Goal: Obtain resource: Obtain resource

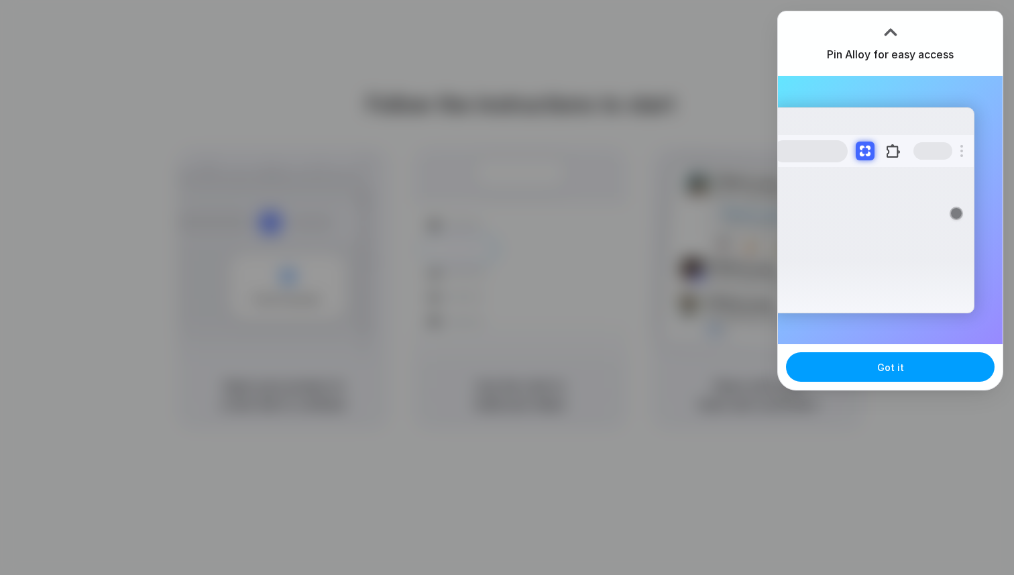
drag, startPoint x: 877, startPoint y: 378, endPoint x: 882, endPoint y: 367, distance: 11.7
click at [882, 367] on button "Got it" at bounding box center [890, 367] width 209 height 30
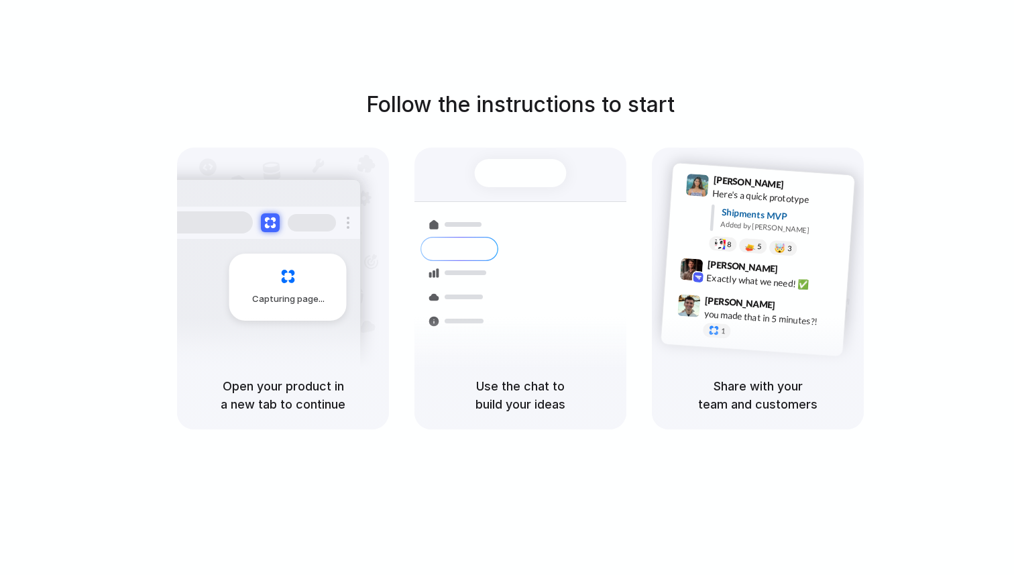
click at [882, 367] on button "Got it" at bounding box center [957, 367] width 209 height 30
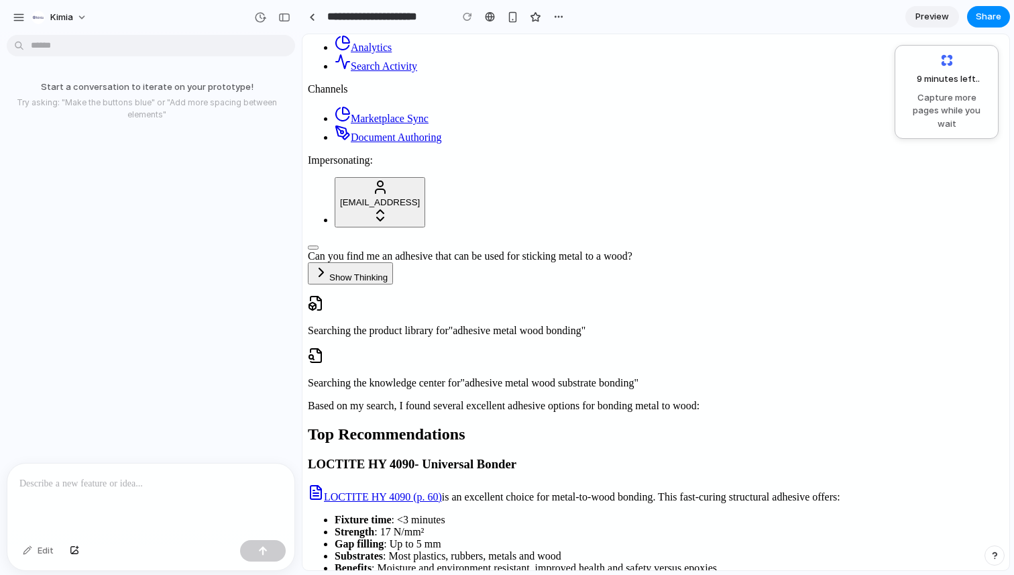
scroll to position [737, 0]
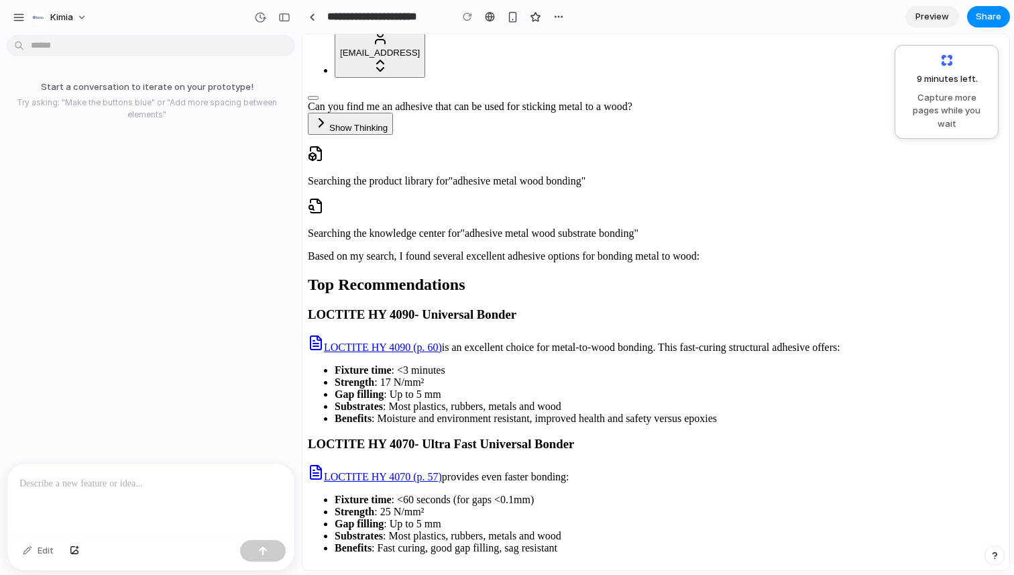
click at [102, 482] on p at bounding box center [150, 483] width 263 height 16
click at [116, 490] on p at bounding box center [150, 483] width 263 height 16
click at [219, 503] on div at bounding box center [150, 498] width 287 height 71
click at [216, 491] on div "**********" at bounding box center [150, 498] width 287 height 71
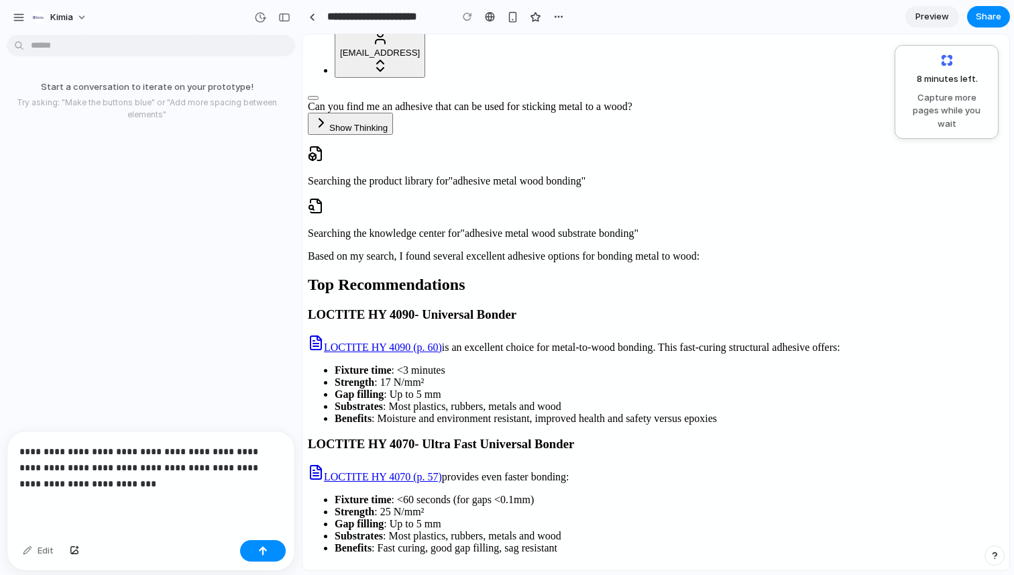
click at [205, 467] on p "**********" at bounding box center [150, 467] width 263 height 48
click at [231, 451] on p "**********" at bounding box center [150, 467] width 263 height 48
click at [223, 465] on p "**********" at bounding box center [150, 475] width 263 height 32
click at [217, 470] on p "**********" at bounding box center [150, 467] width 263 height 48
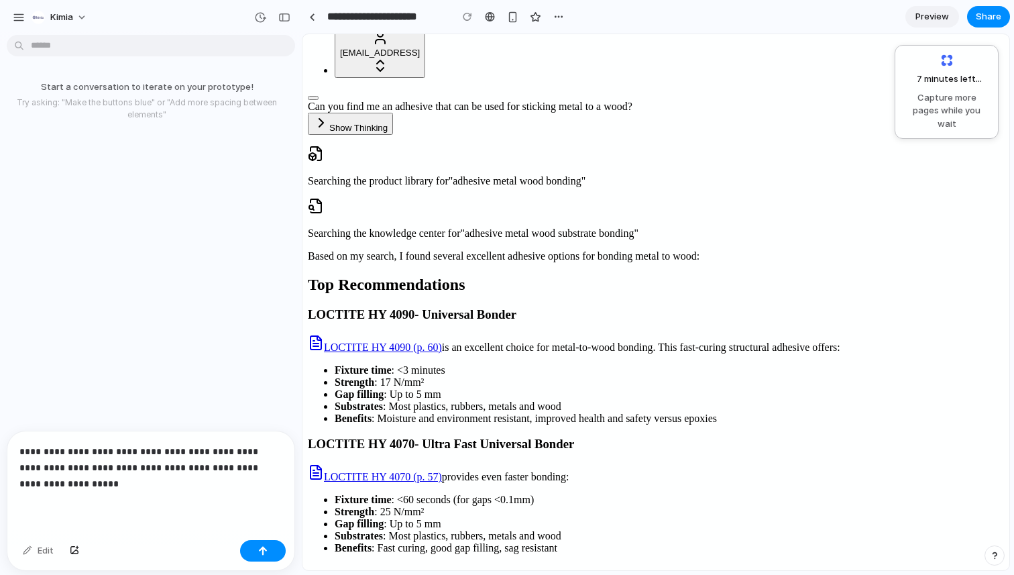
click at [143, 489] on p "**********" at bounding box center [150, 467] width 263 height 48
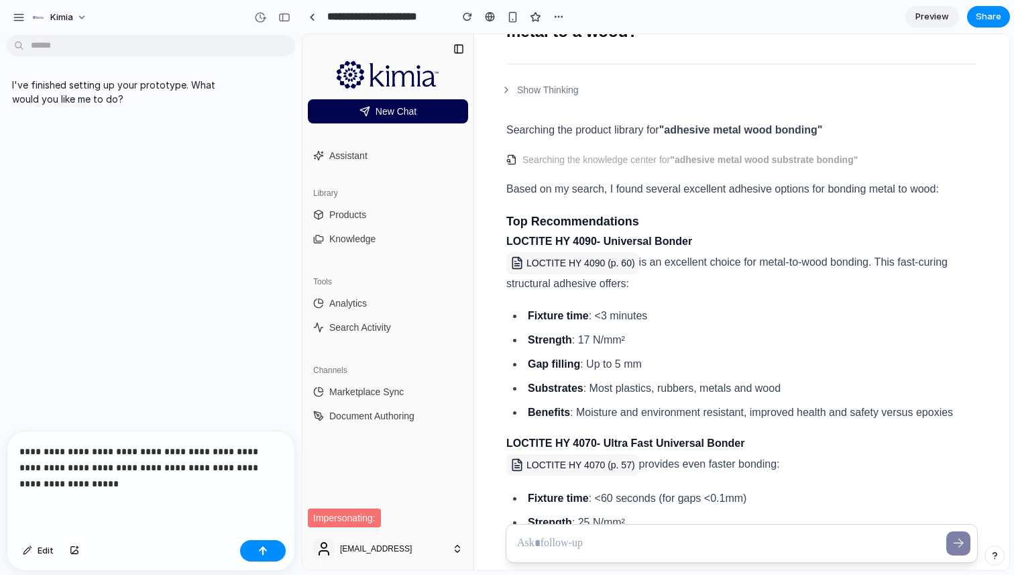
scroll to position [23, 0]
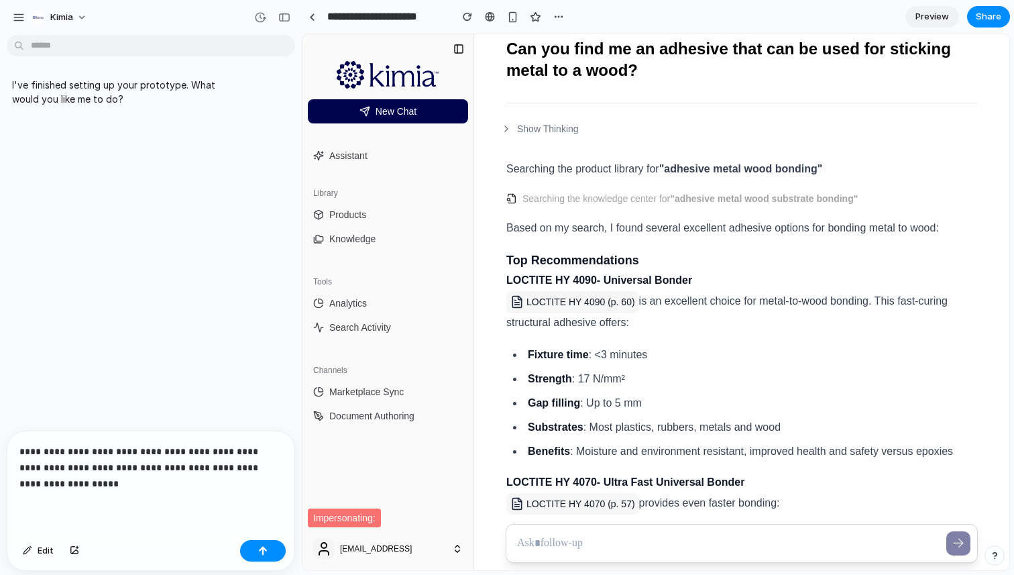
click at [506, 126] on icon at bounding box center [506, 128] width 11 height 11
click at [121, 491] on div "**********" at bounding box center [150, 482] width 287 height 103
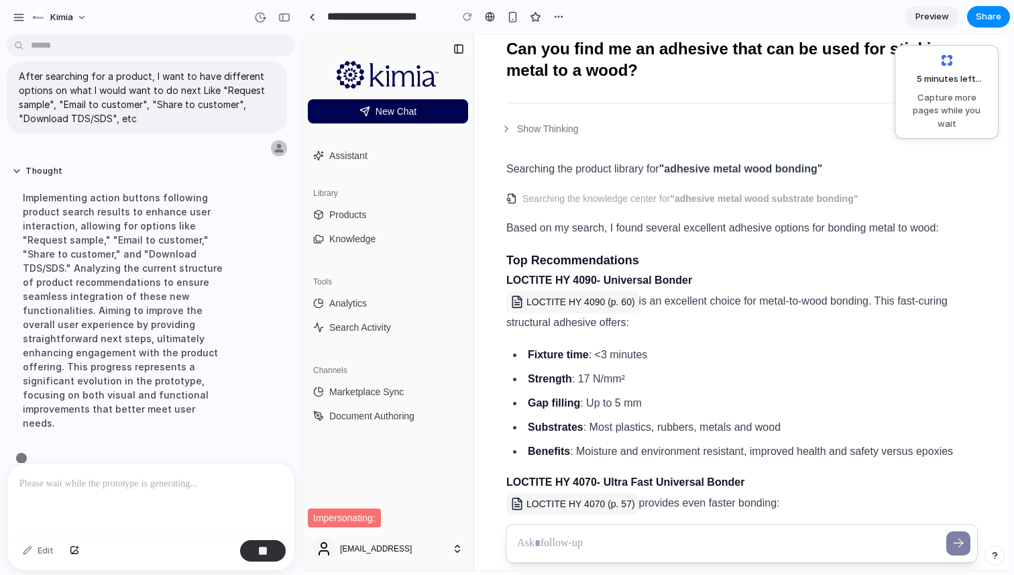
scroll to position [69, 0]
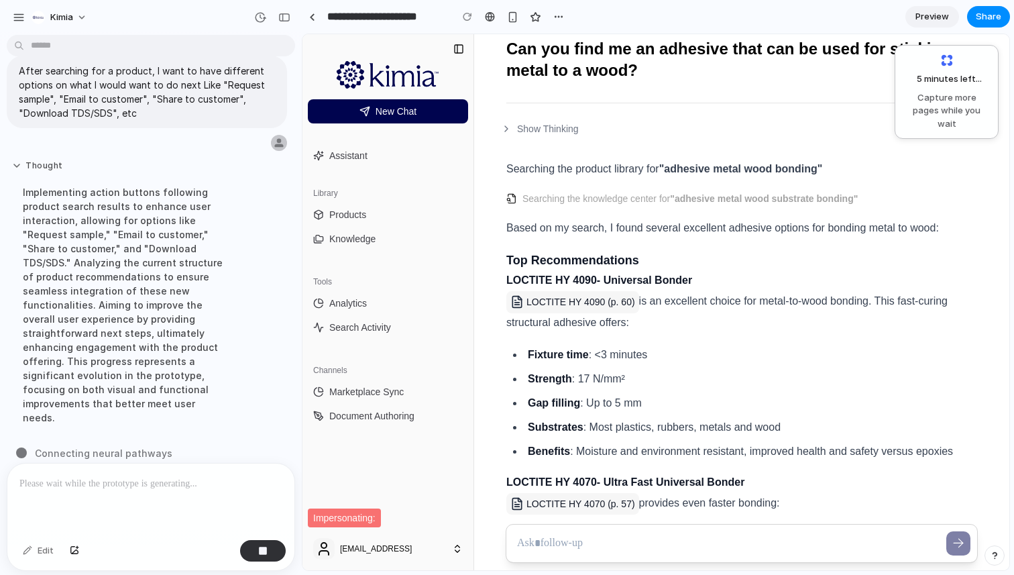
click at [17, 162] on button "Thought" at bounding box center [124, 165] width 224 height 11
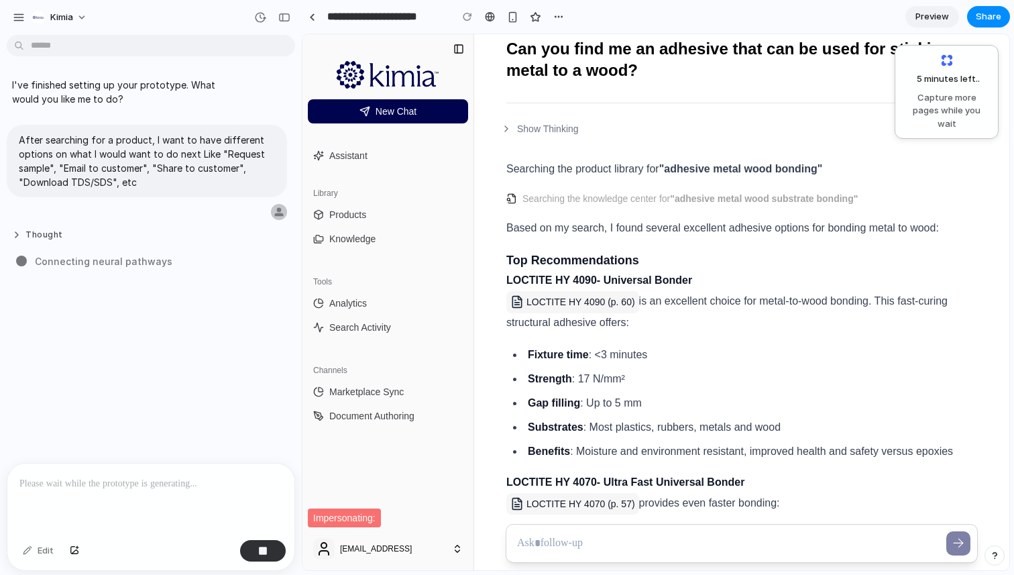
click at [16, 237] on button "Thought" at bounding box center [124, 234] width 224 height 11
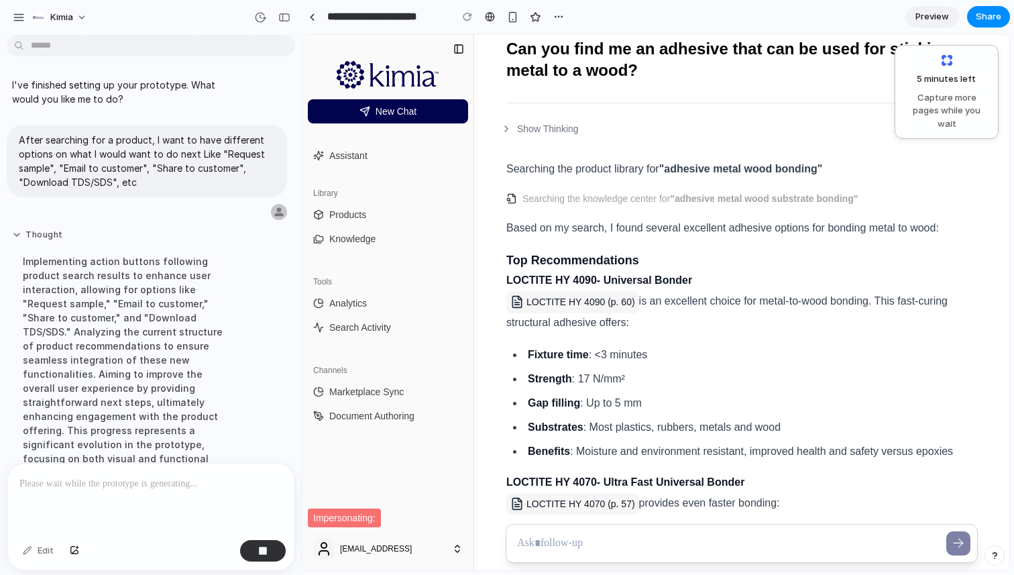
click at [15, 231] on button "Thought" at bounding box center [124, 234] width 224 height 11
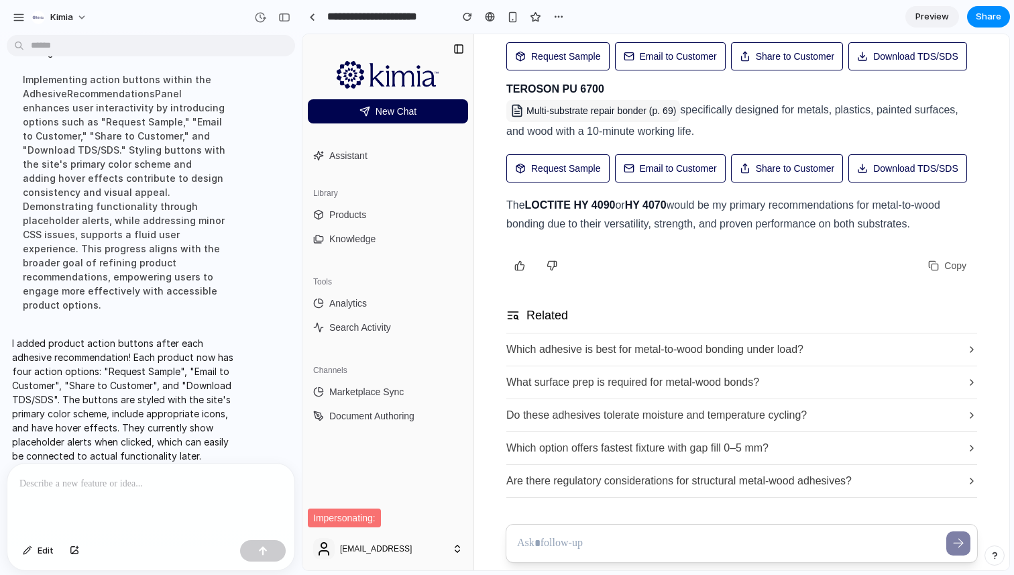
scroll to position [876, 0]
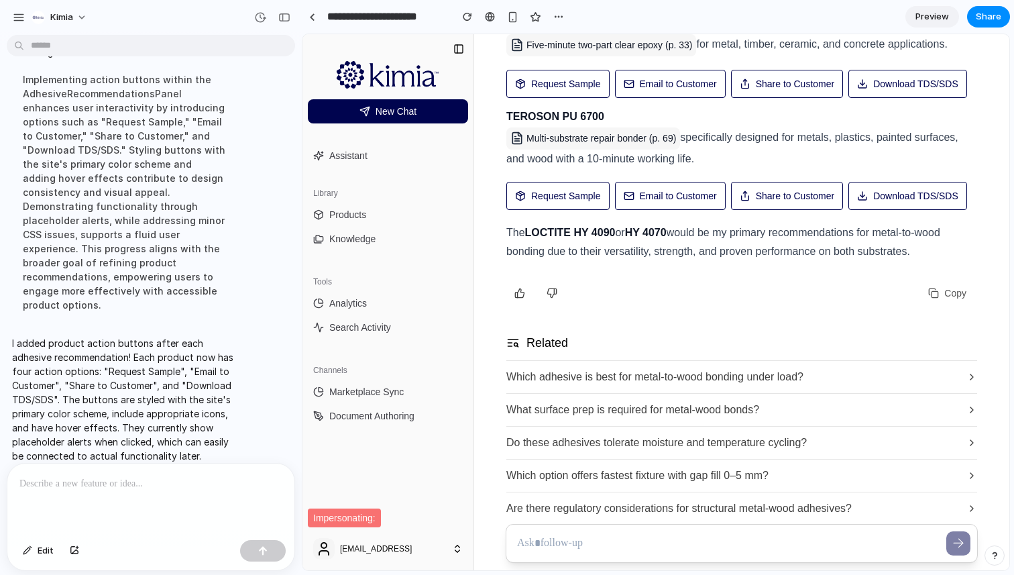
click at [675, 211] on div "Request Sample Email to Customer Share to Customer Download TDS/SDS" at bounding box center [741, 196] width 471 height 29
click at [675, 211] on button "Email to Customer" at bounding box center [670, 196] width 111 height 29
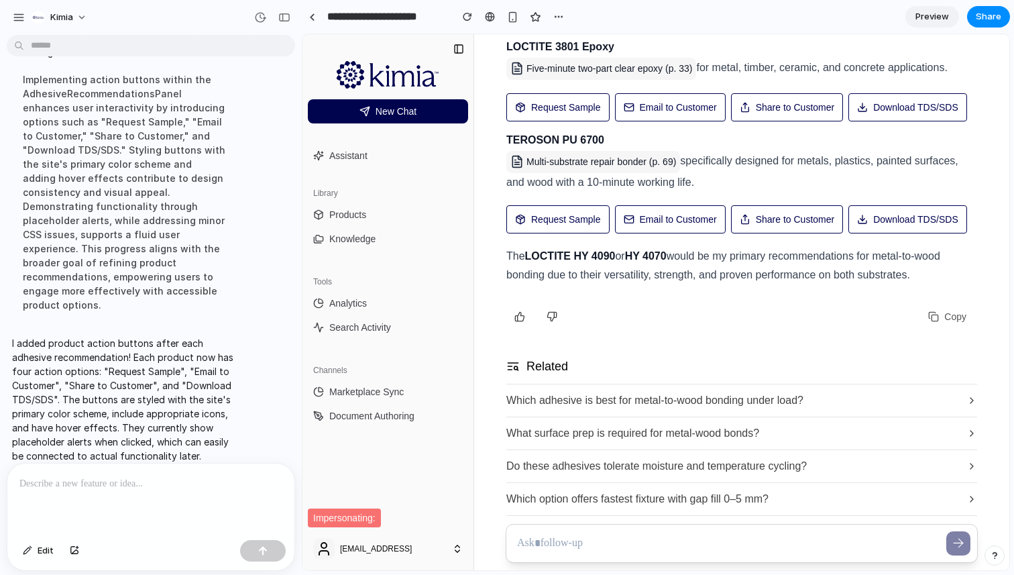
scroll to position [824, 0]
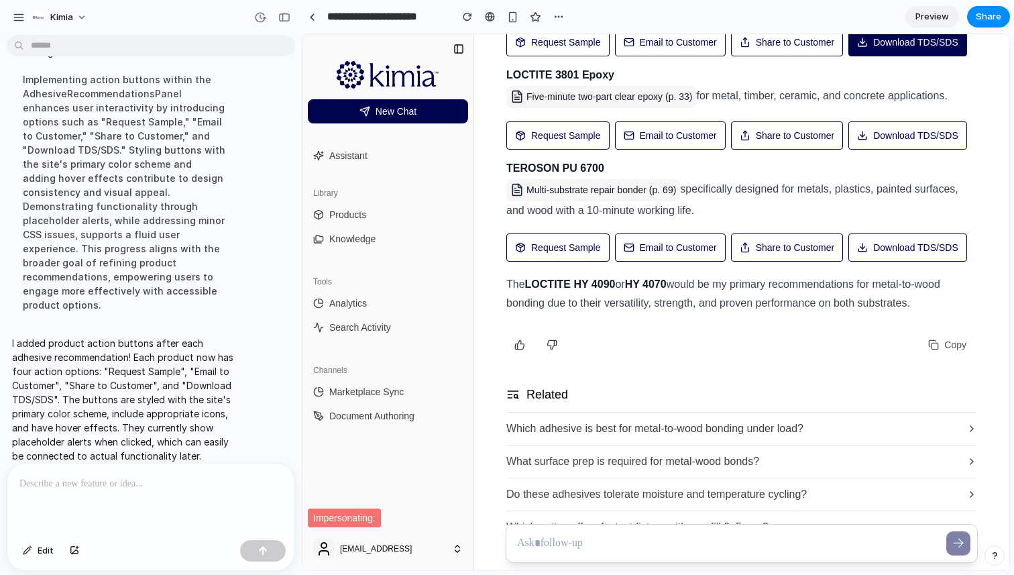
click at [848, 57] on button "Download TDS/SDS" at bounding box center [907, 42] width 119 height 29
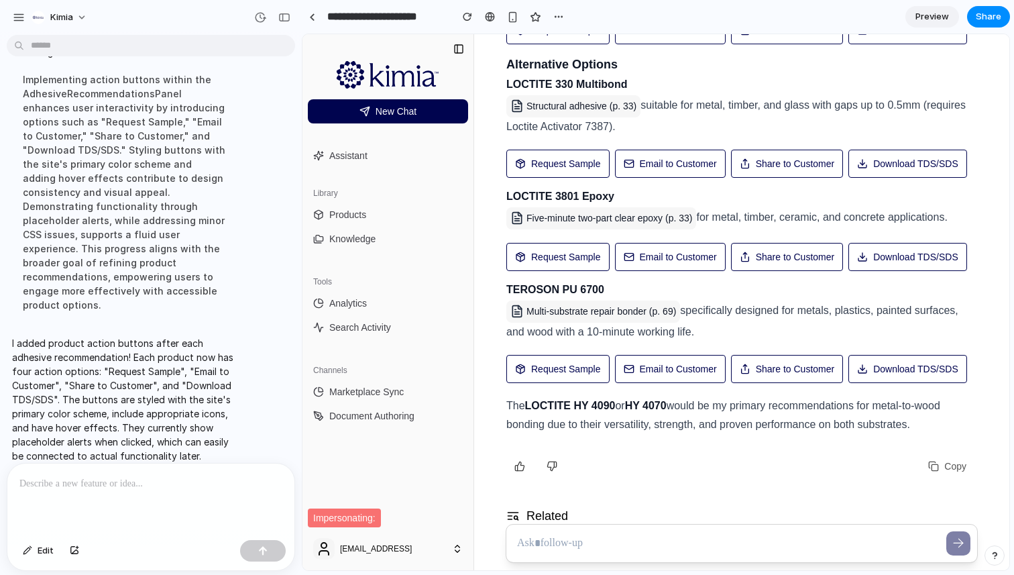
scroll to position [692, 0]
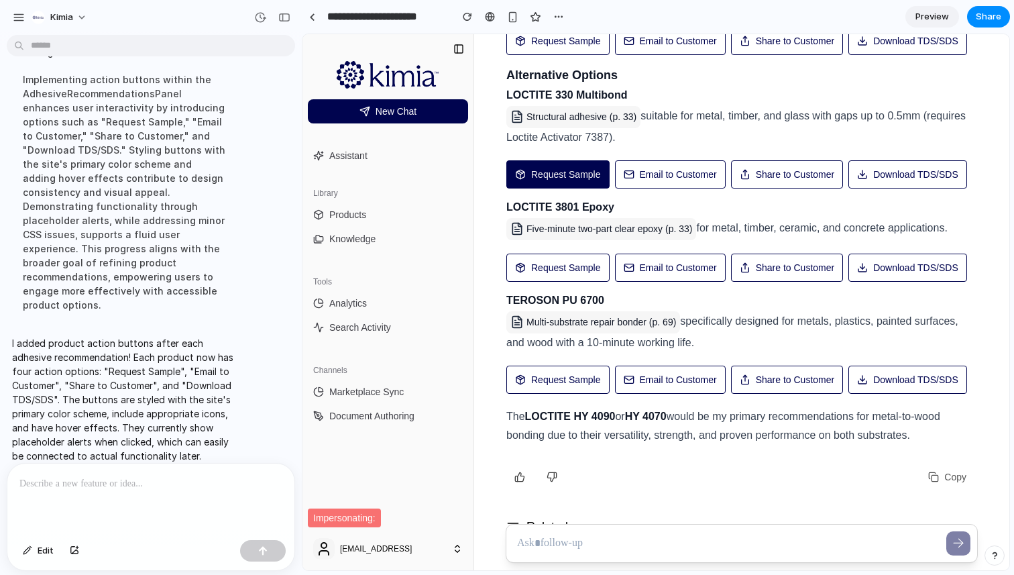
click at [542, 189] on button "Request Sample" at bounding box center [557, 174] width 103 height 29
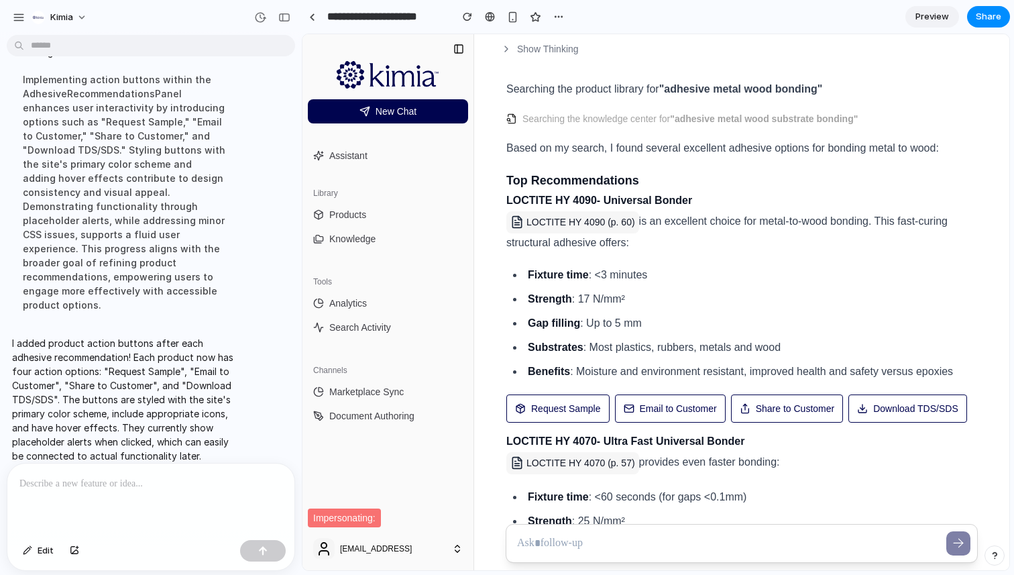
scroll to position [106, 0]
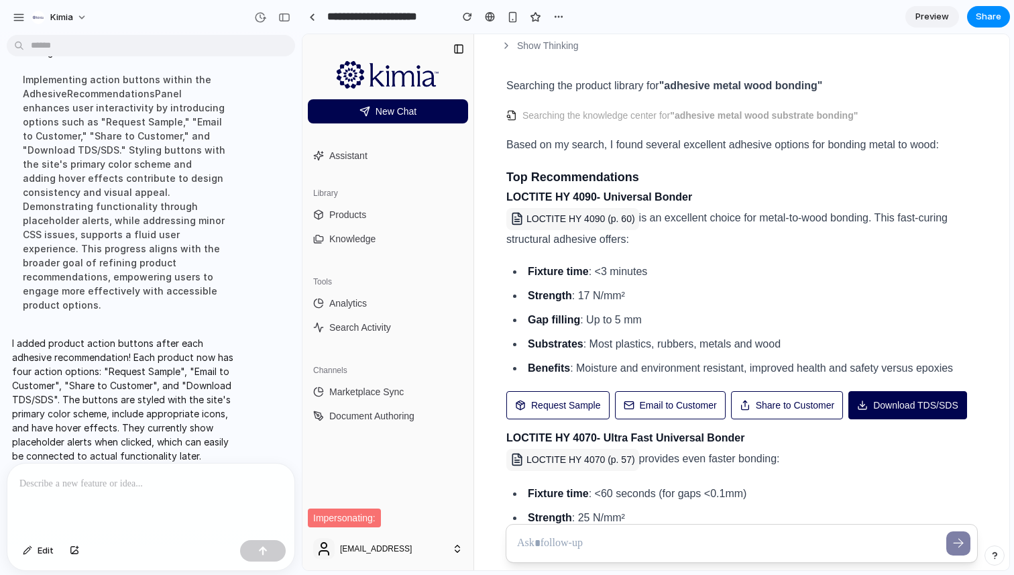
click at [848, 420] on button "Download TDS/SDS" at bounding box center [907, 405] width 119 height 29
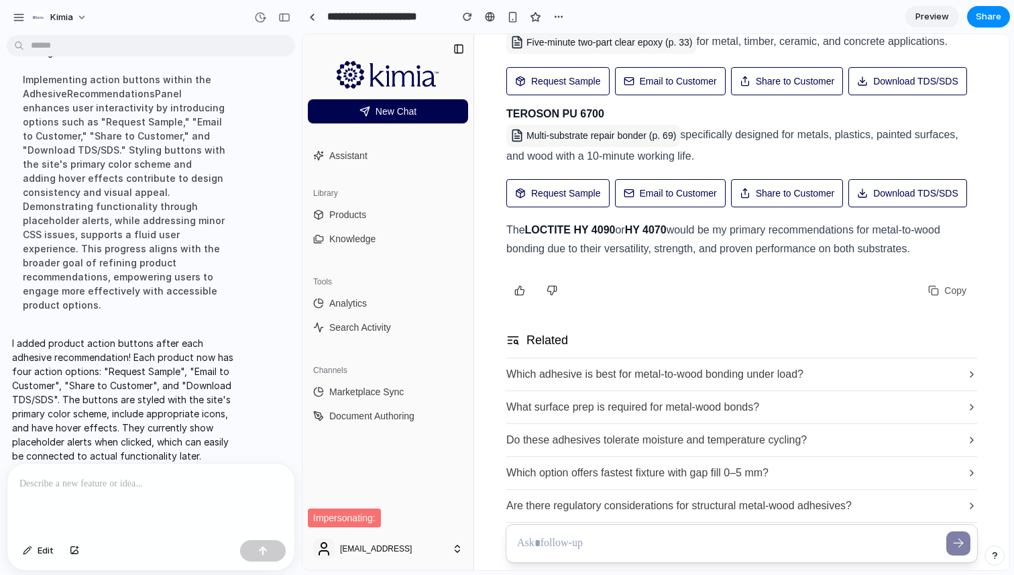
scroll to position [1105, 0]
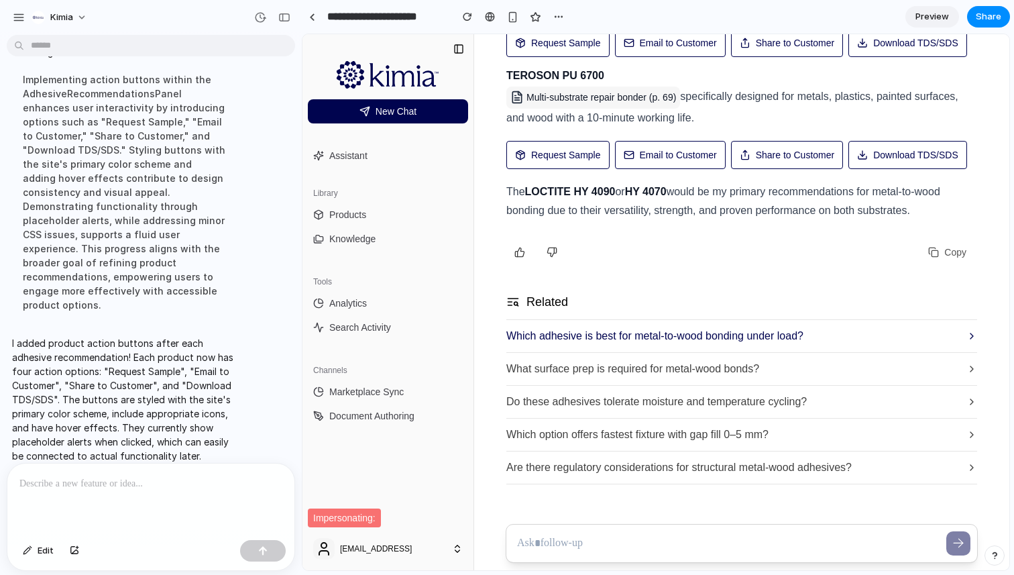
click at [739, 341] on span "Which adhesive is best for metal-to-wood bonding under load?" at bounding box center [654, 336] width 297 height 16
click at [650, 372] on span "What surface prep is required for metal-wood bonds?" at bounding box center [632, 369] width 253 height 16
click at [572, 170] on button "Request Sample" at bounding box center [557, 155] width 103 height 29
click at [651, 170] on button "Email to Customer" at bounding box center [670, 155] width 111 height 29
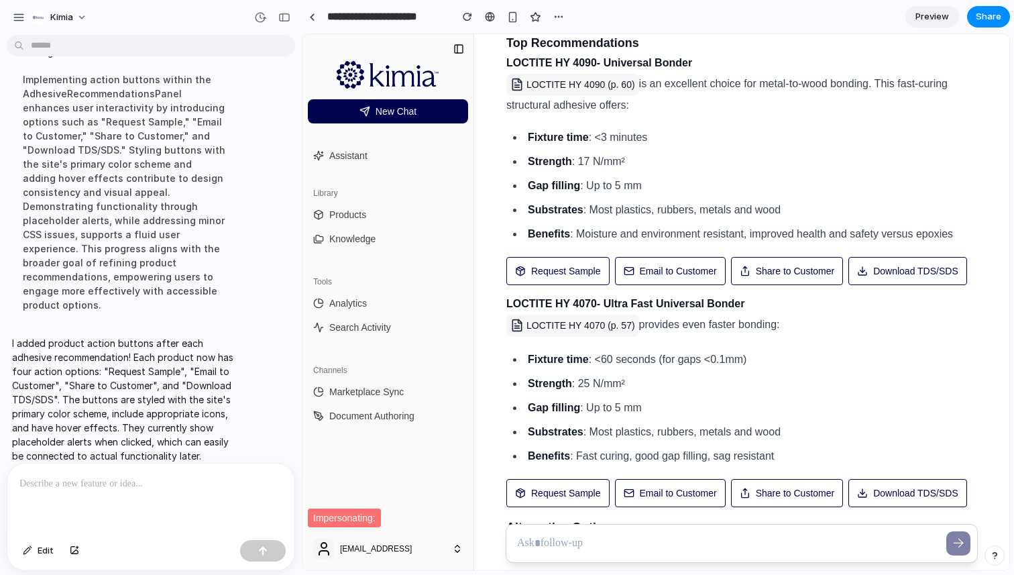
scroll to position [0, 0]
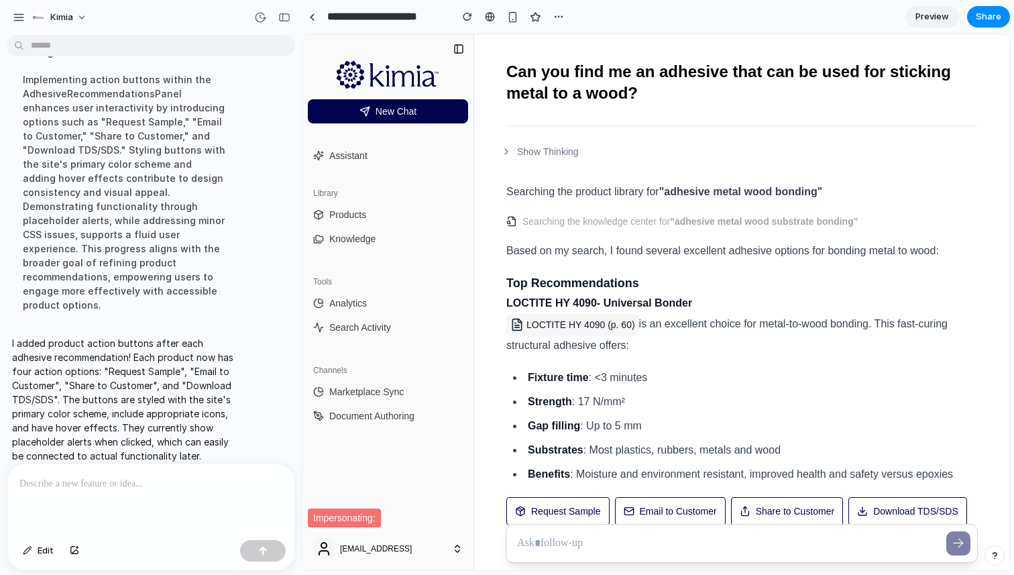
click at [501, 154] on icon at bounding box center [506, 151] width 11 height 11
drag, startPoint x: 298, startPoint y: 98, endPoint x: 63, endPoint y: 21, distance: 247.5
click at [63, 21] on span "Kimia" at bounding box center [61, 17] width 23 height 13
click at [47, 14] on div "Settings Invite members Change theme Sign out" at bounding box center [507, 287] width 1014 height 575
drag, startPoint x: 63, startPoint y: 21, endPoint x: 17, endPoint y: 20, distance: 45.6
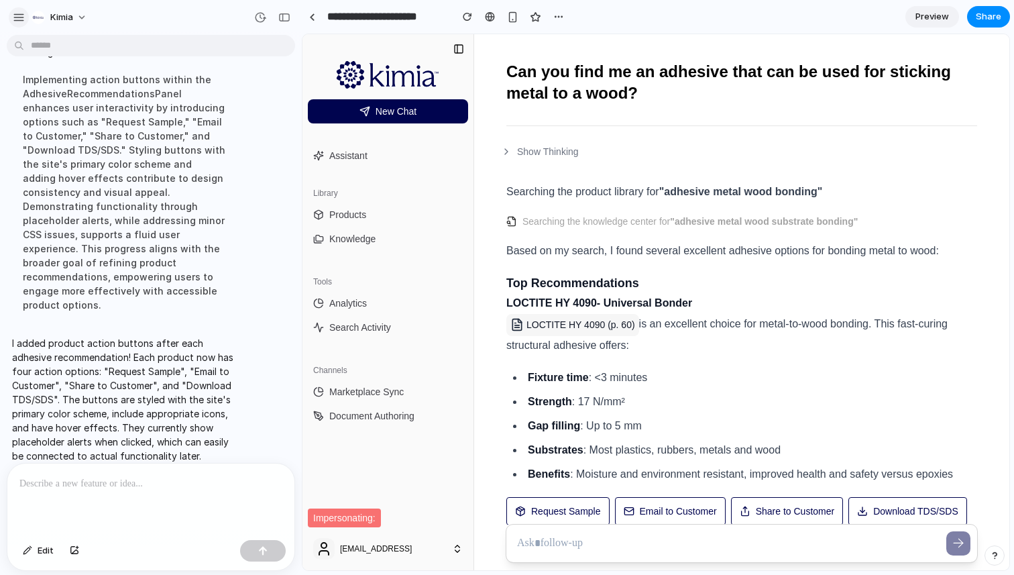
click at [17, 20] on div "button" at bounding box center [19, 17] width 12 height 12
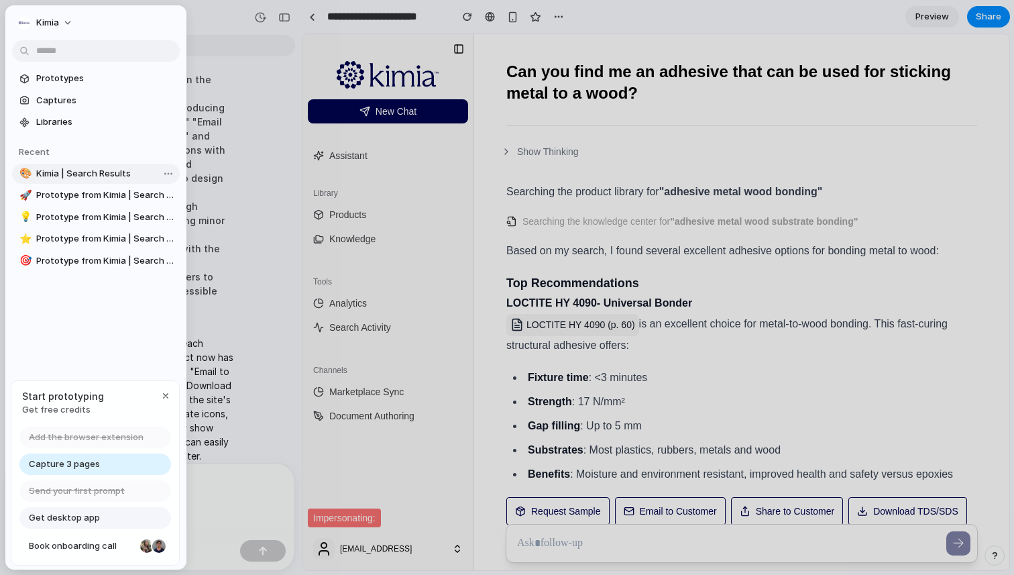
drag, startPoint x: 17, startPoint y: 20, endPoint x: 63, endPoint y: 163, distance: 149.9
click at [63, 163] on section "Recent 🎨 Kimia | Search Results 🚀 Prototype from Kimia | Search Activity 💡 Prot…" at bounding box center [95, 201] width 181 height 139
drag, startPoint x: 63, startPoint y: 163, endPoint x: 83, endPoint y: 172, distance: 22.2
click at [83, 172] on span "Kimia | Search Results" at bounding box center [105, 173] width 138 height 13
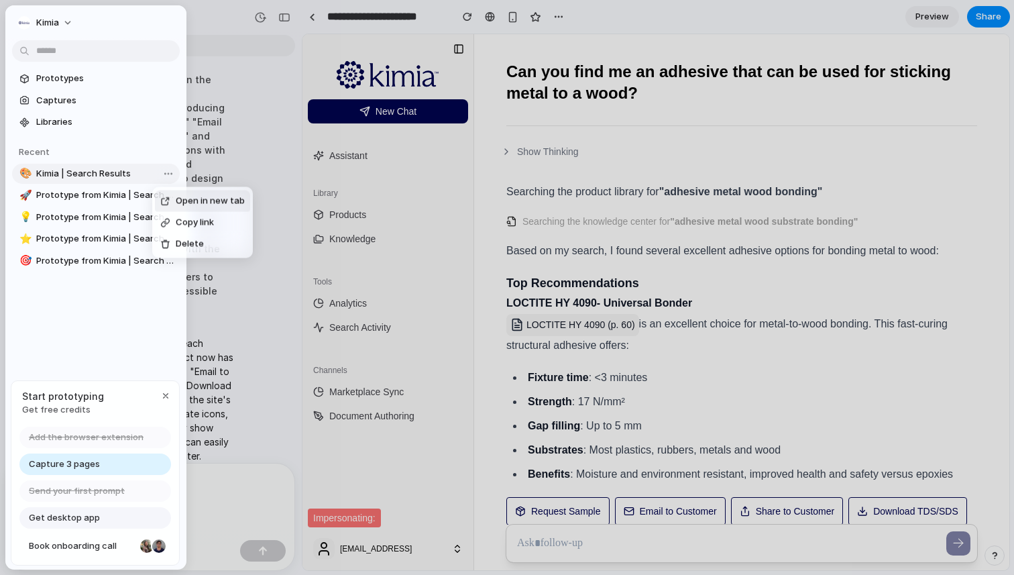
click at [164, 176] on body "Kimia I've finished setting up your prototype. What would you like me to do? Af…" at bounding box center [507, 287] width 1014 height 575
click at [820, 231] on div "Open in new tab Copy link Delete" at bounding box center [507, 287] width 1014 height 575
click at [793, 161] on div at bounding box center [507, 287] width 1014 height 575
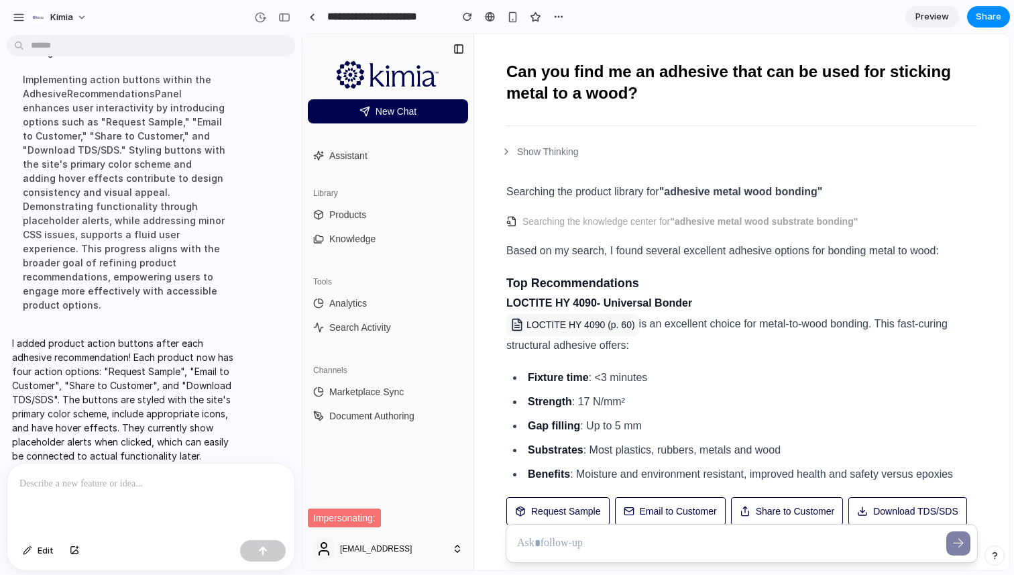
click at [172, 496] on div at bounding box center [150, 498] width 287 height 71
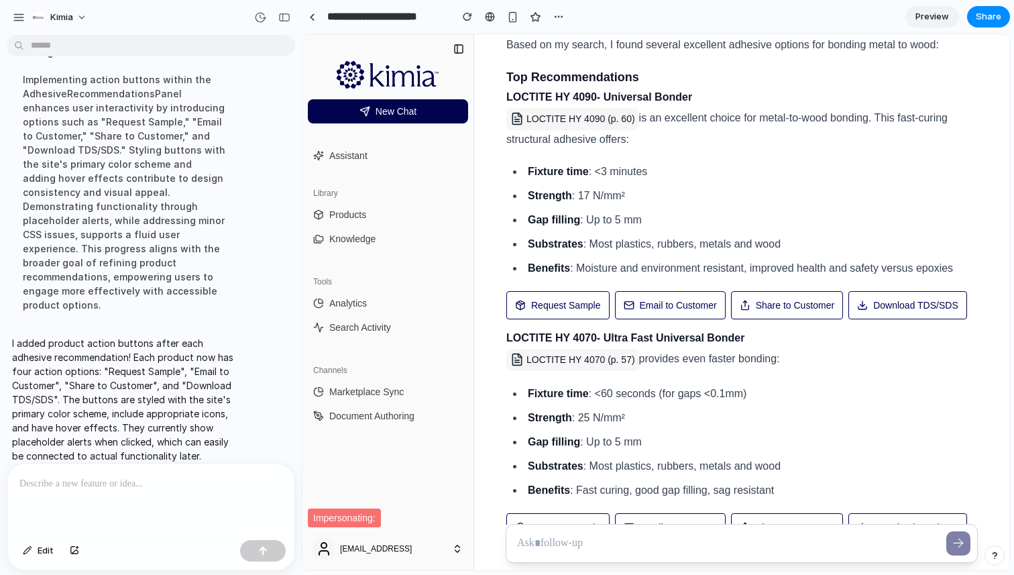
scroll to position [437, 0]
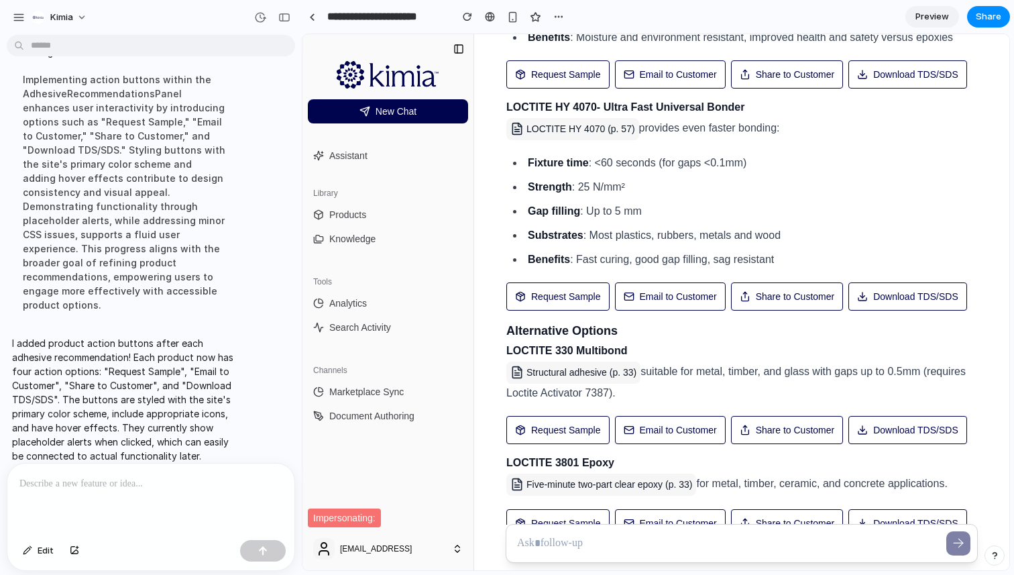
click at [162, 487] on p at bounding box center [150, 483] width 263 height 16
click at [94, 490] on p "*****" at bounding box center [150, 483] width 263 height 16
click at [93, 490] on p "*****" at bounding box center [150, 483] width 263 height 16
click at [178, 499] on div "*****" at bounding box center [150, 498] width 287 height 71
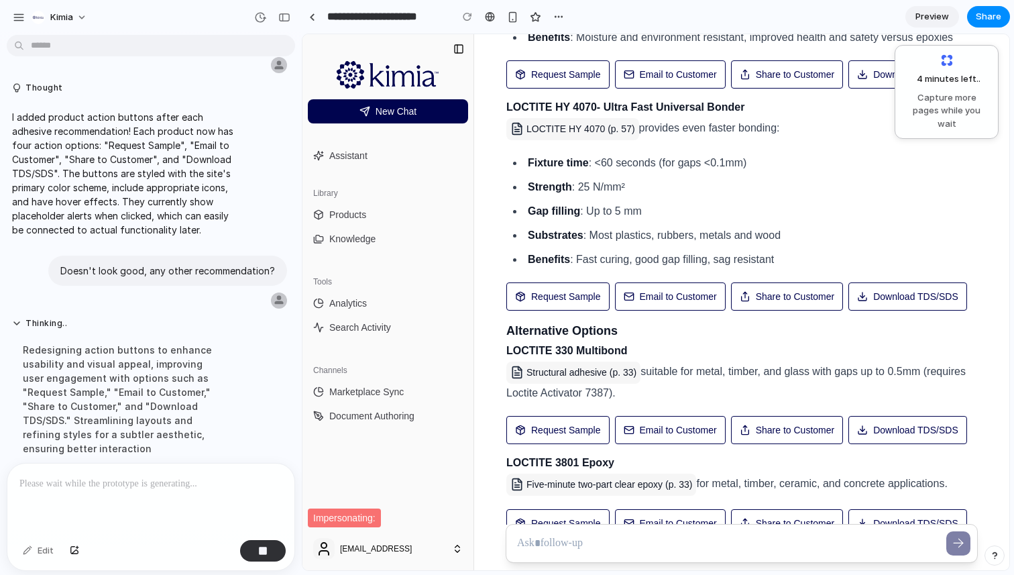
scroll to position [161, 0]
